Goal: Check status: Check status

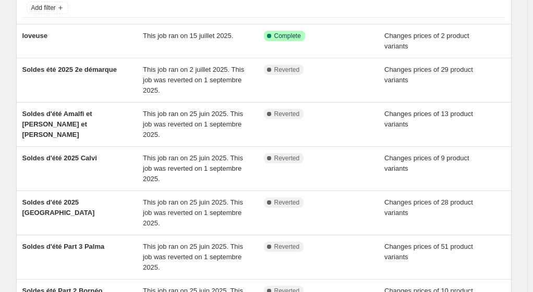
scroll to position [52, 0]
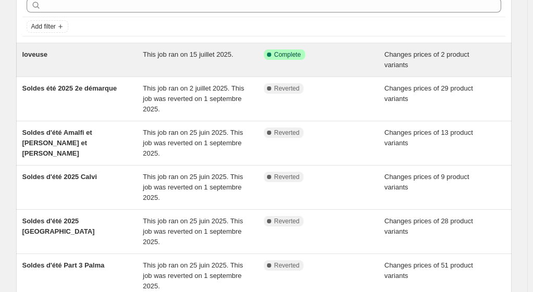
click at [305, 55] on span "Success Complete Complete" at bounding box center [284, 55] width 41 height 10
